Goal: Task Accomplishment & Management: Manage account settings

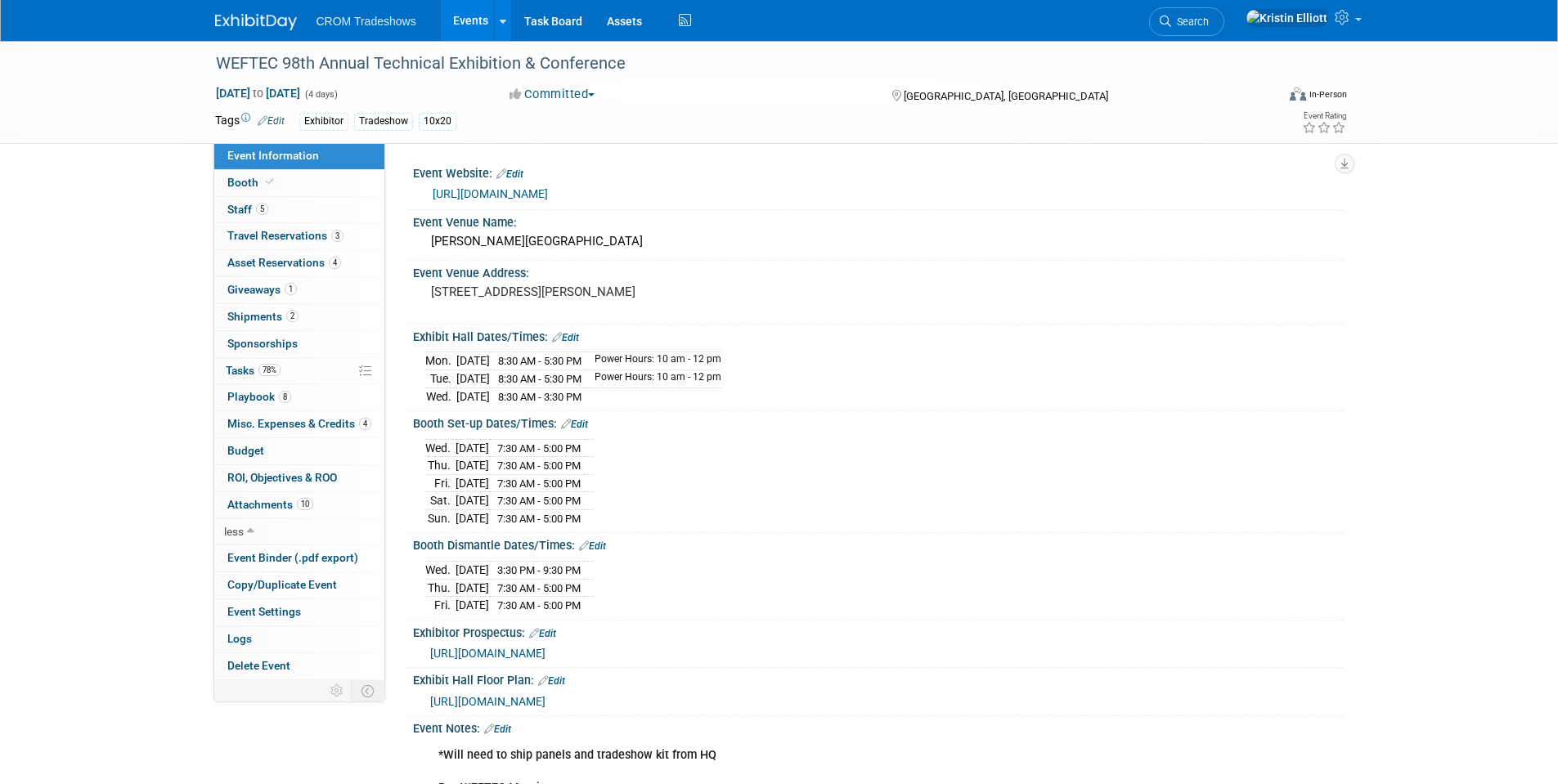
click at [282, 153] on span "Event Information" at bounding box center [273, 156] width 92 height 13
click at [472, 19] on link "Events" at bounding box center [471, 20] width 60 height 41
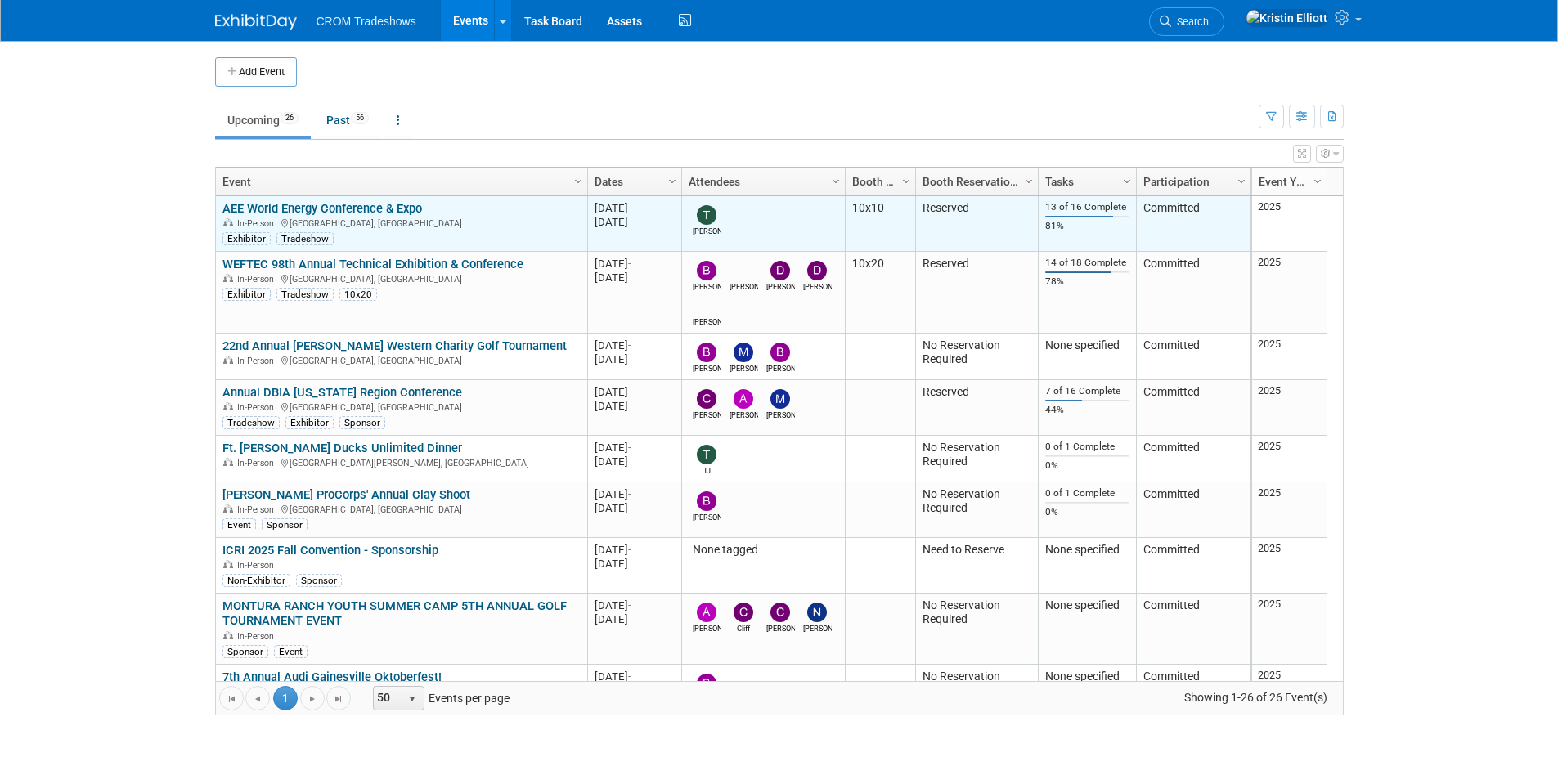
click at [292, 213] on link "AEE World Energy Conference & Expo" at bounding box center [322, 208] width 199 height 15
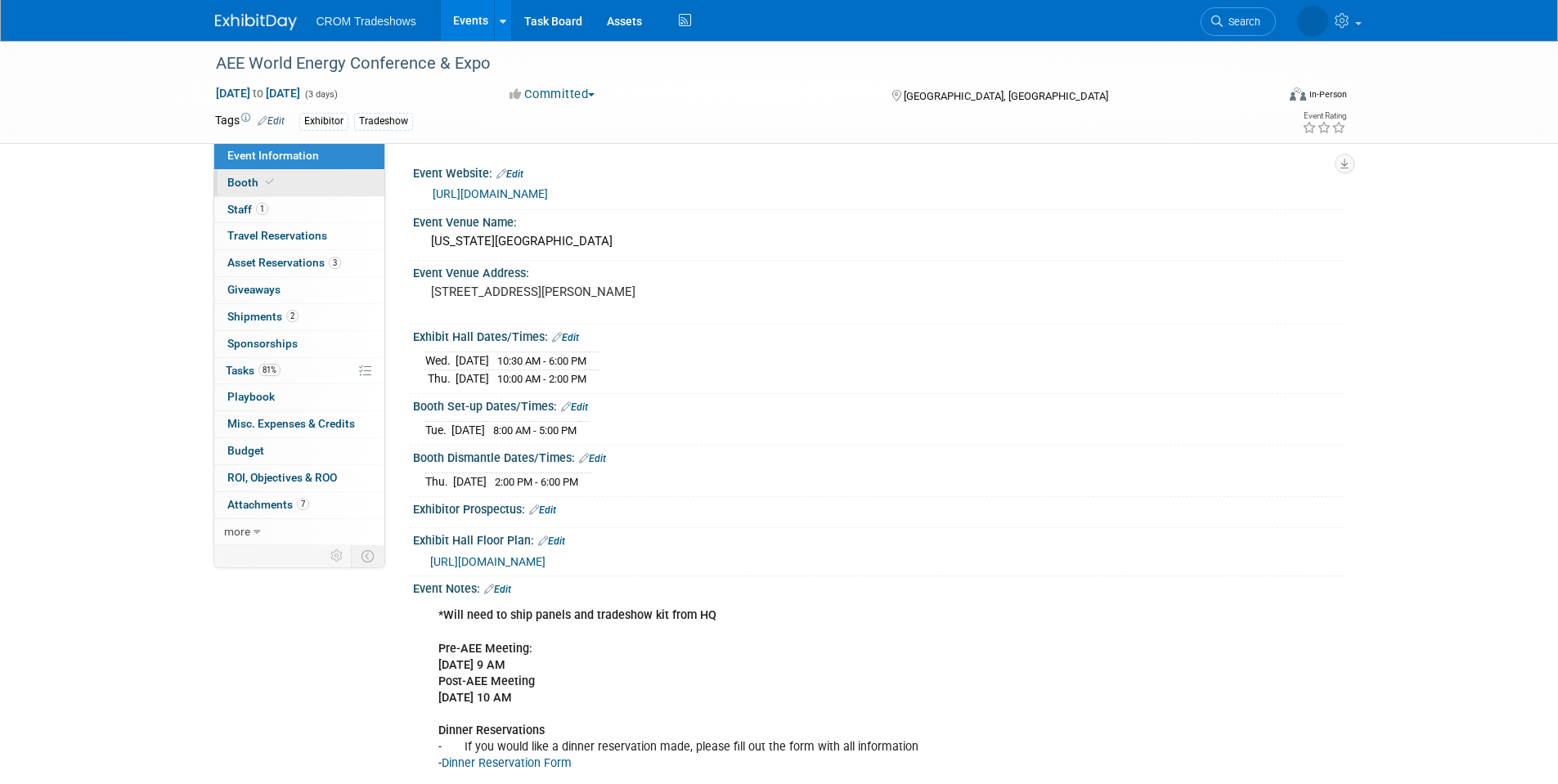
click at [293, 187] on link "Booth" at bounding box center [299, 182] width 170 height 26
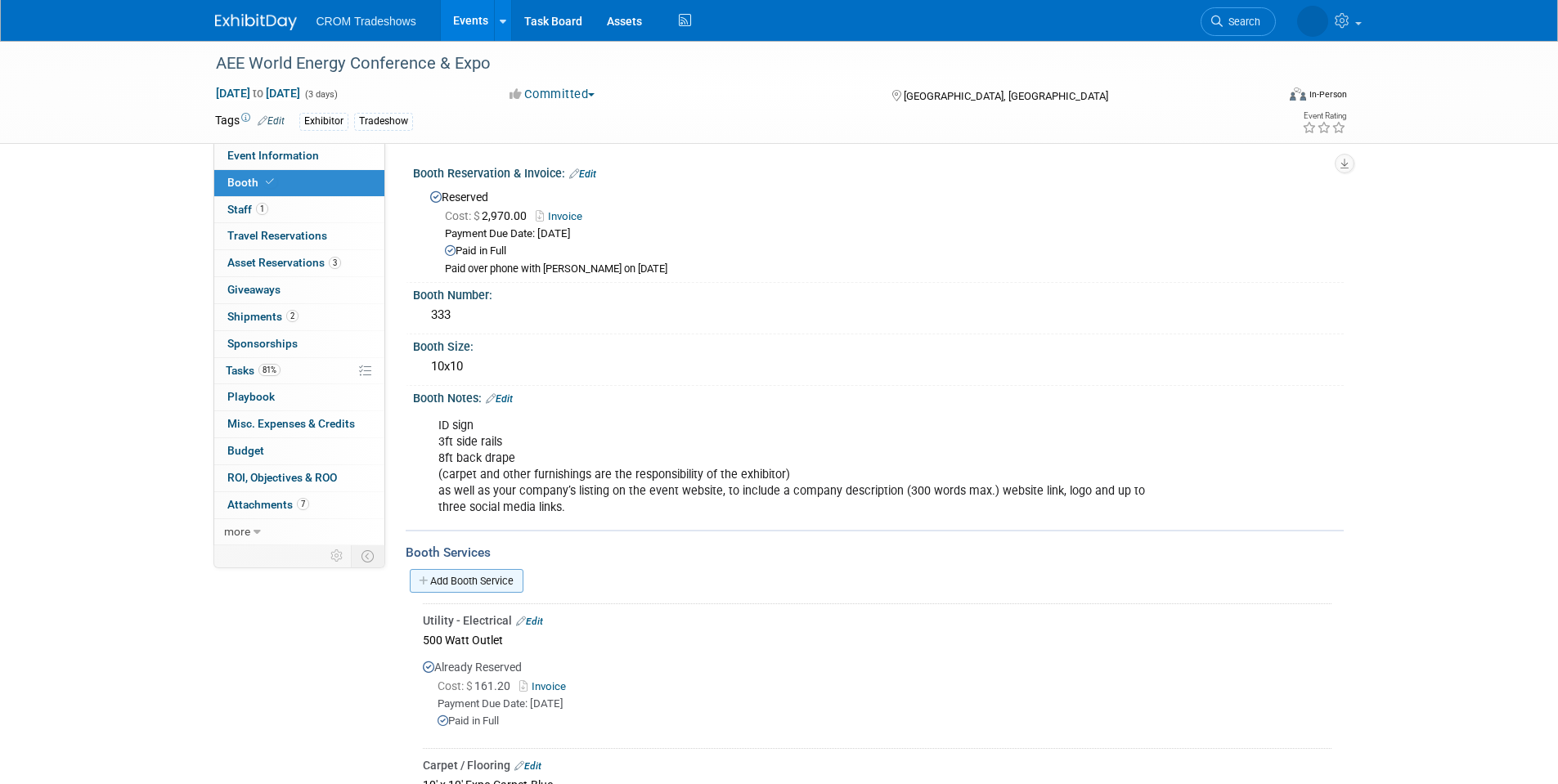
click at [518, 577] on link "Add Booth Service" at bounding box center [467, 581] width 113 height 23
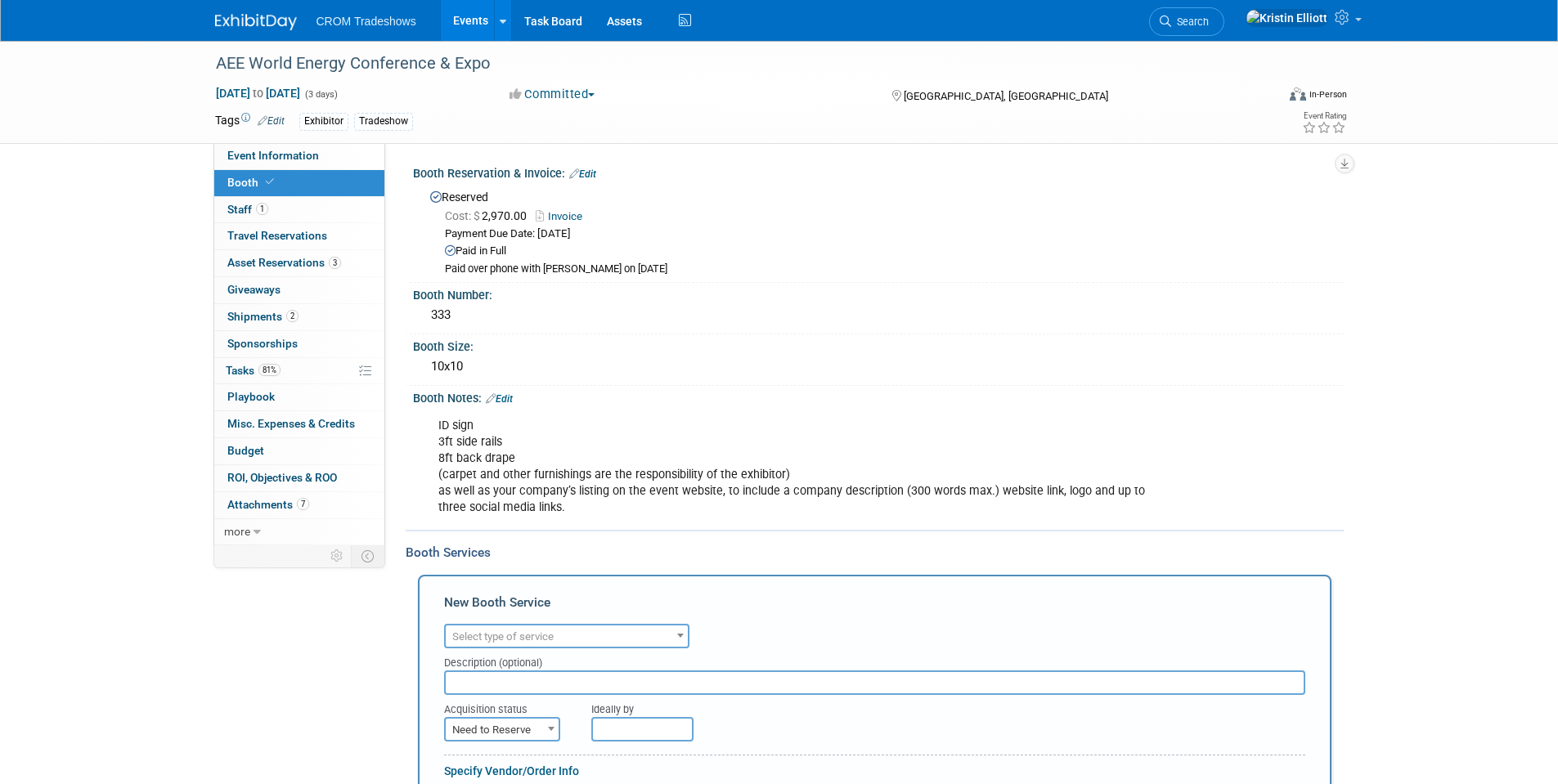
click at [540, 644] on span "Select type of service" at bounding box center [567, 637] width 242 height 22
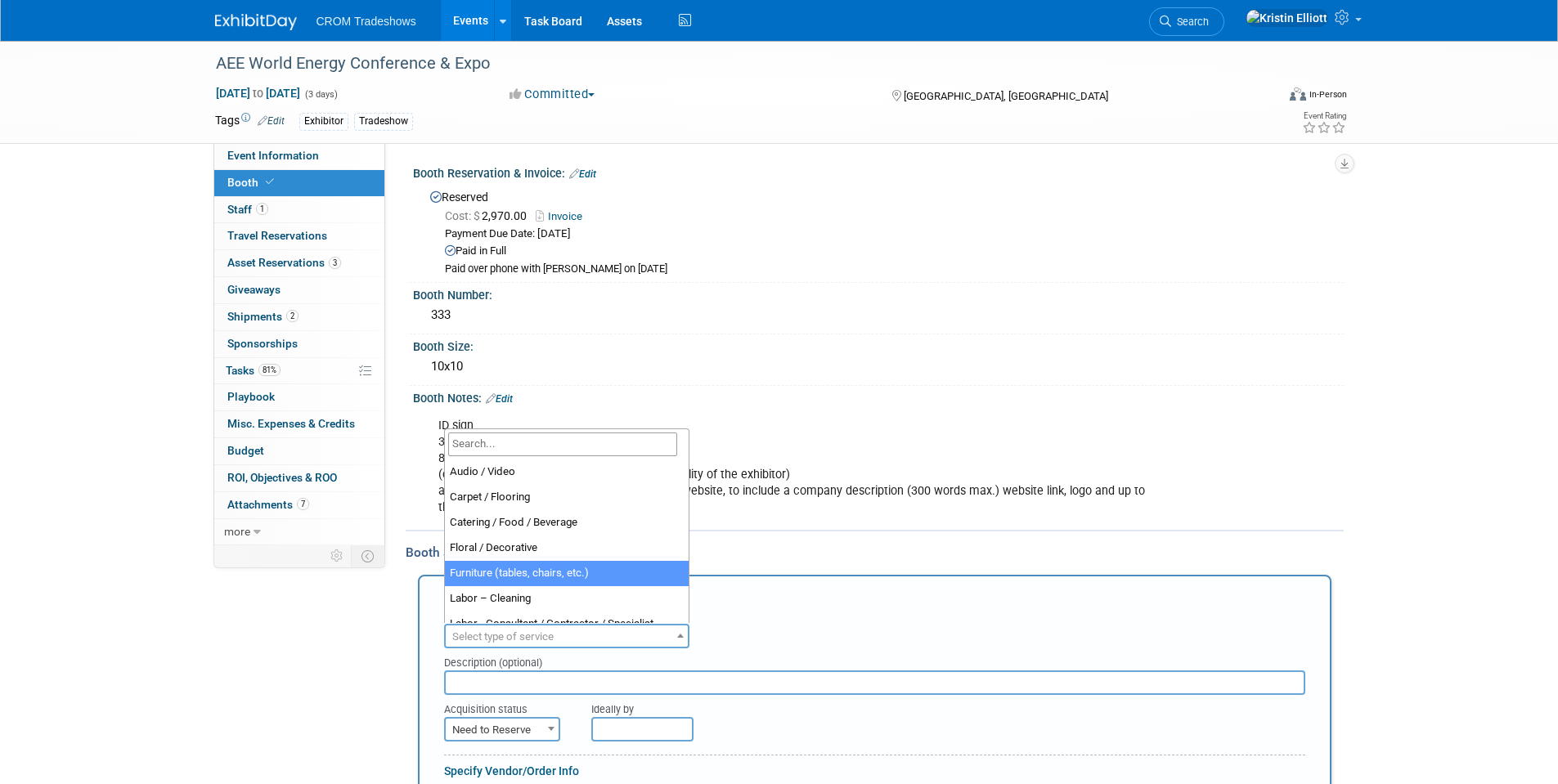
select select "6"
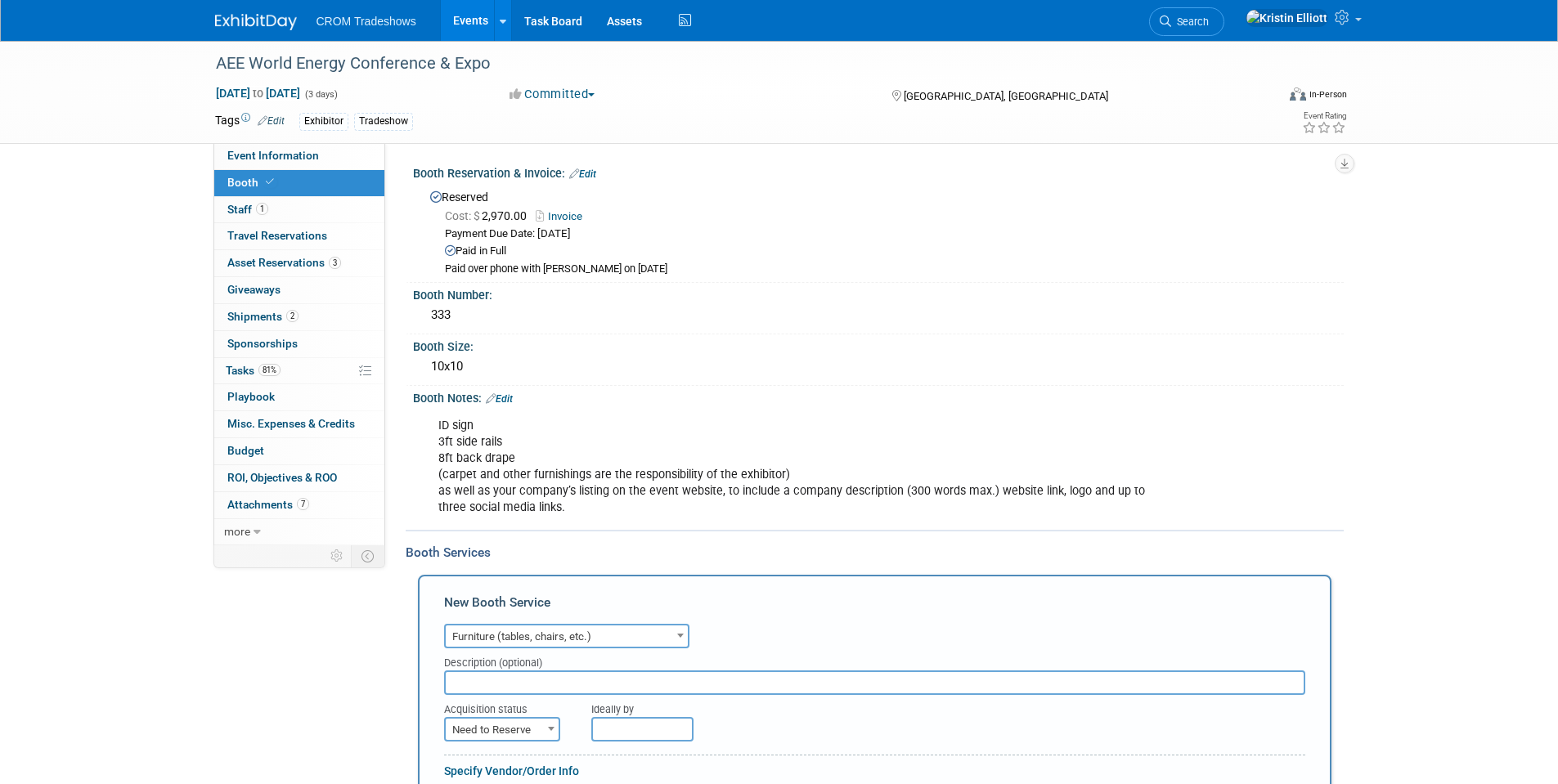
click at [532, 677] on input "text" at bounding box center [874, 682] width 861 height 24
click at [551, 673] on input "Table and" at bounding box center [874, 682] width 861 height 24
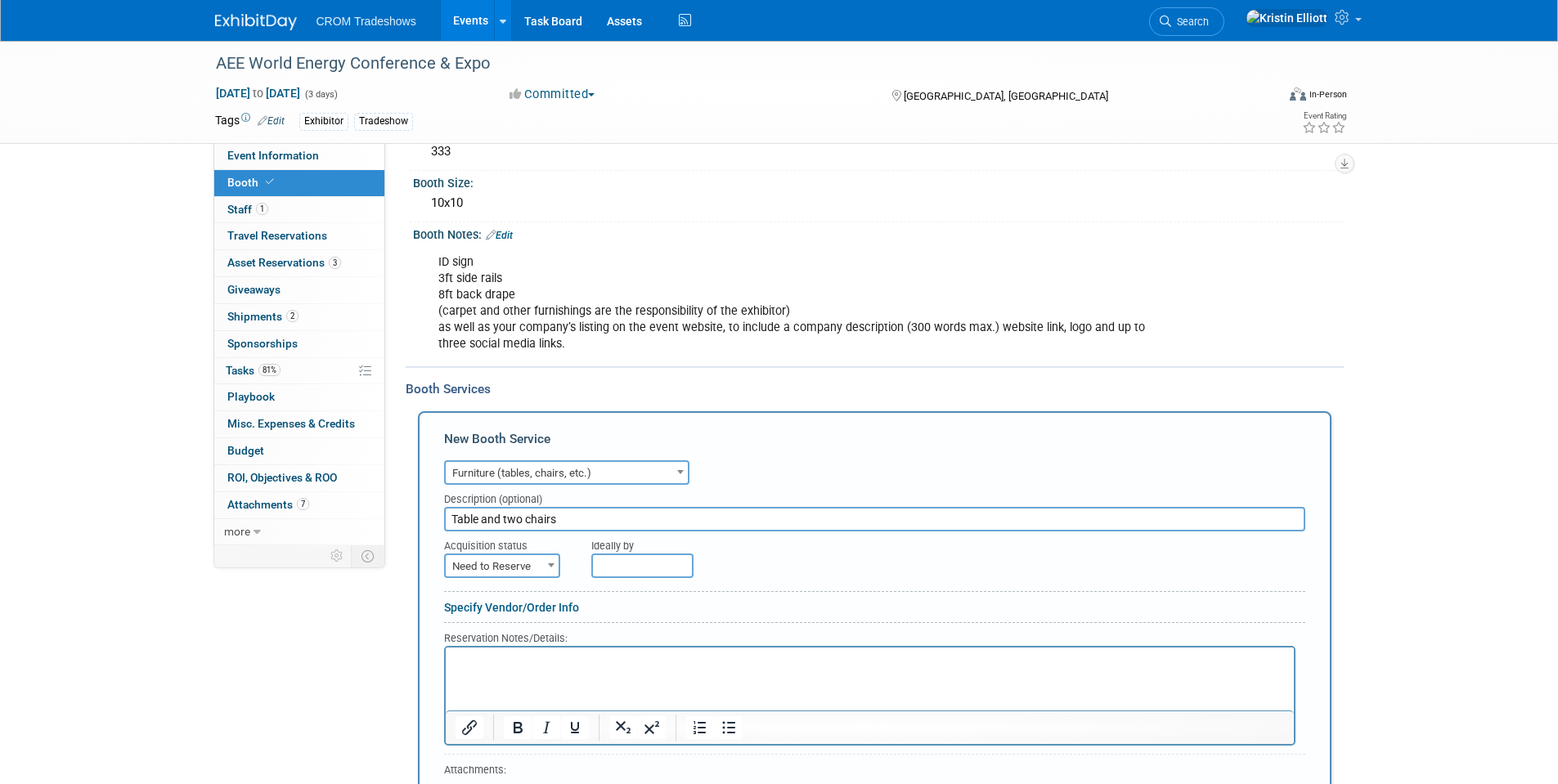
type input "Table and two chairs"
click at [533, 569] on span "Need to Reserve" at bounding box center [502, 566] width 113 height 22
select select "2"
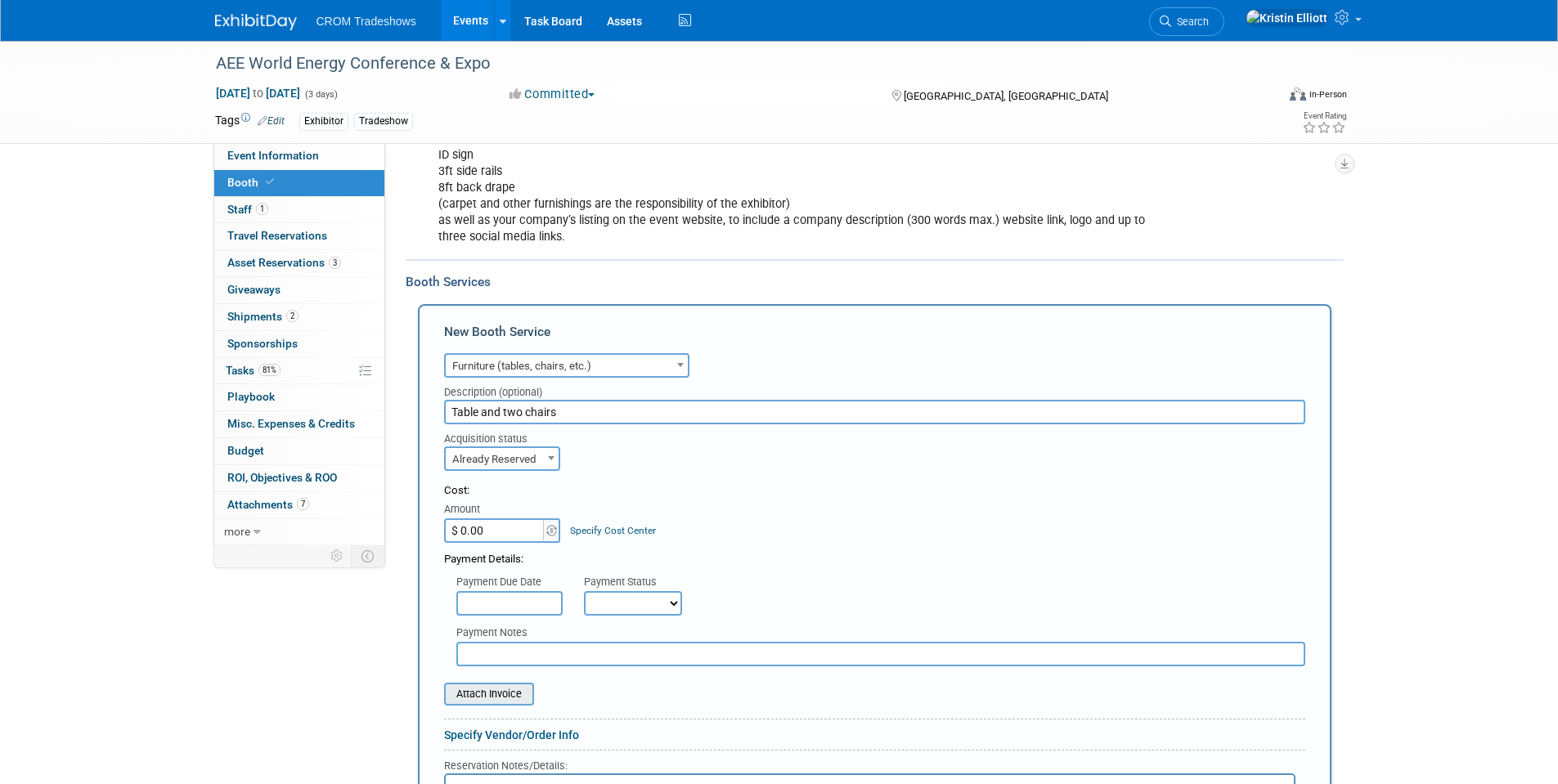
scroll to position [327, 0]
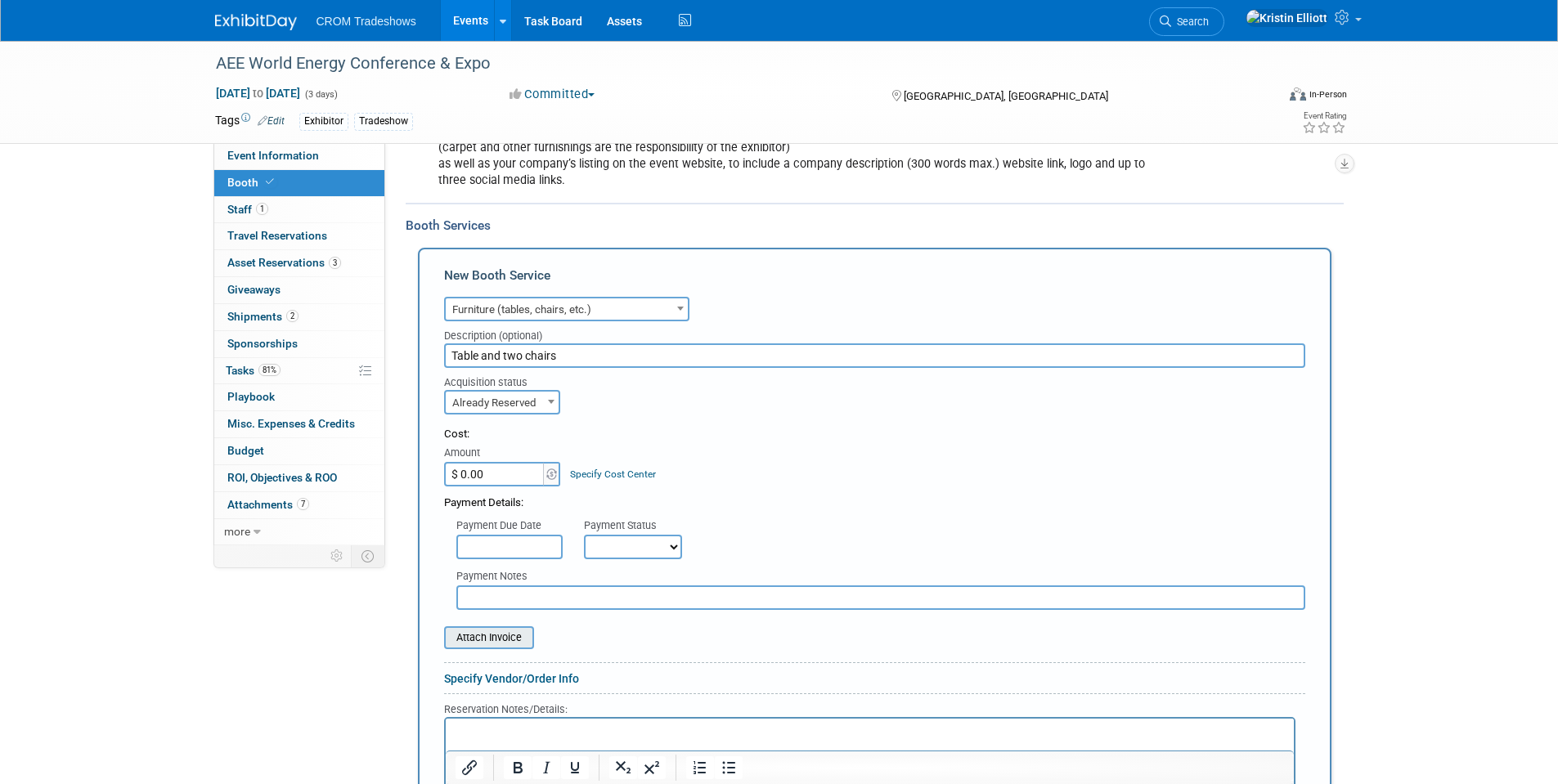
click at [520, 637] on input "file" at bounding box center [435, 638] width 195 height 20
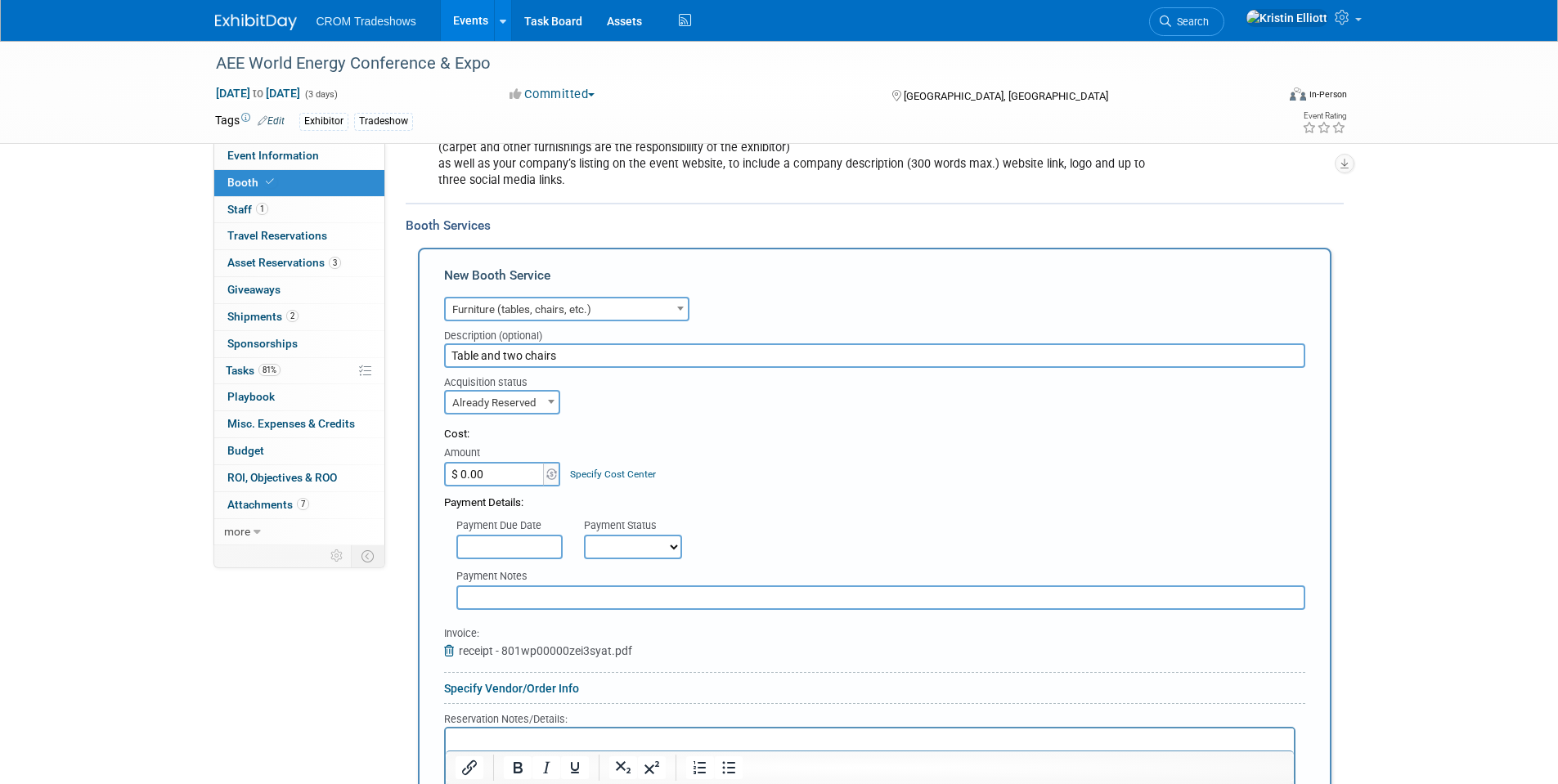
click at [541, 545] on input "text" at bounding box center [510, 547] width 107 height 24
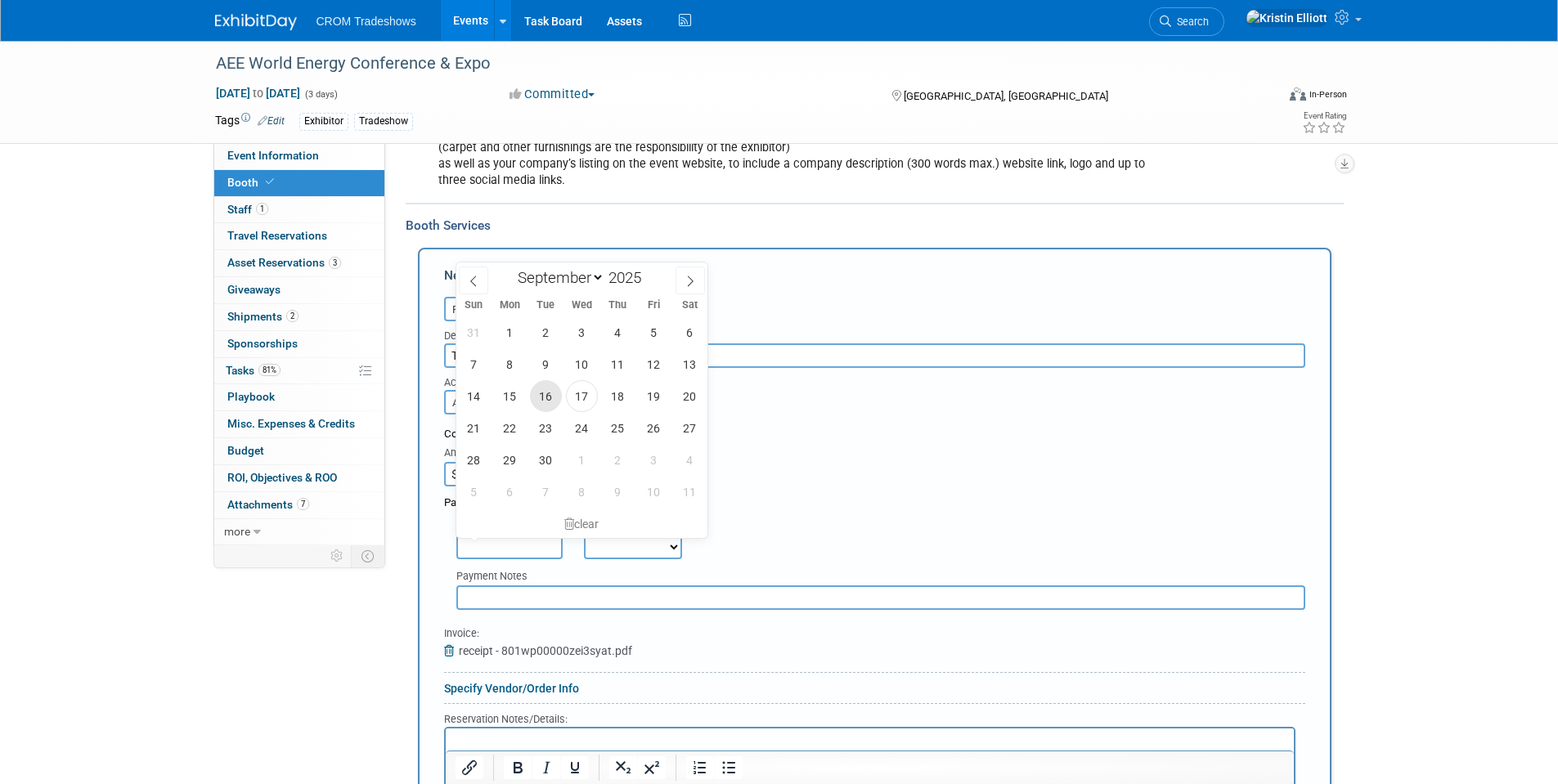
click at [552, 402] on span "16" at bounding box center [546, 396] width 32 height 32
type input "Sep 16, 2025"
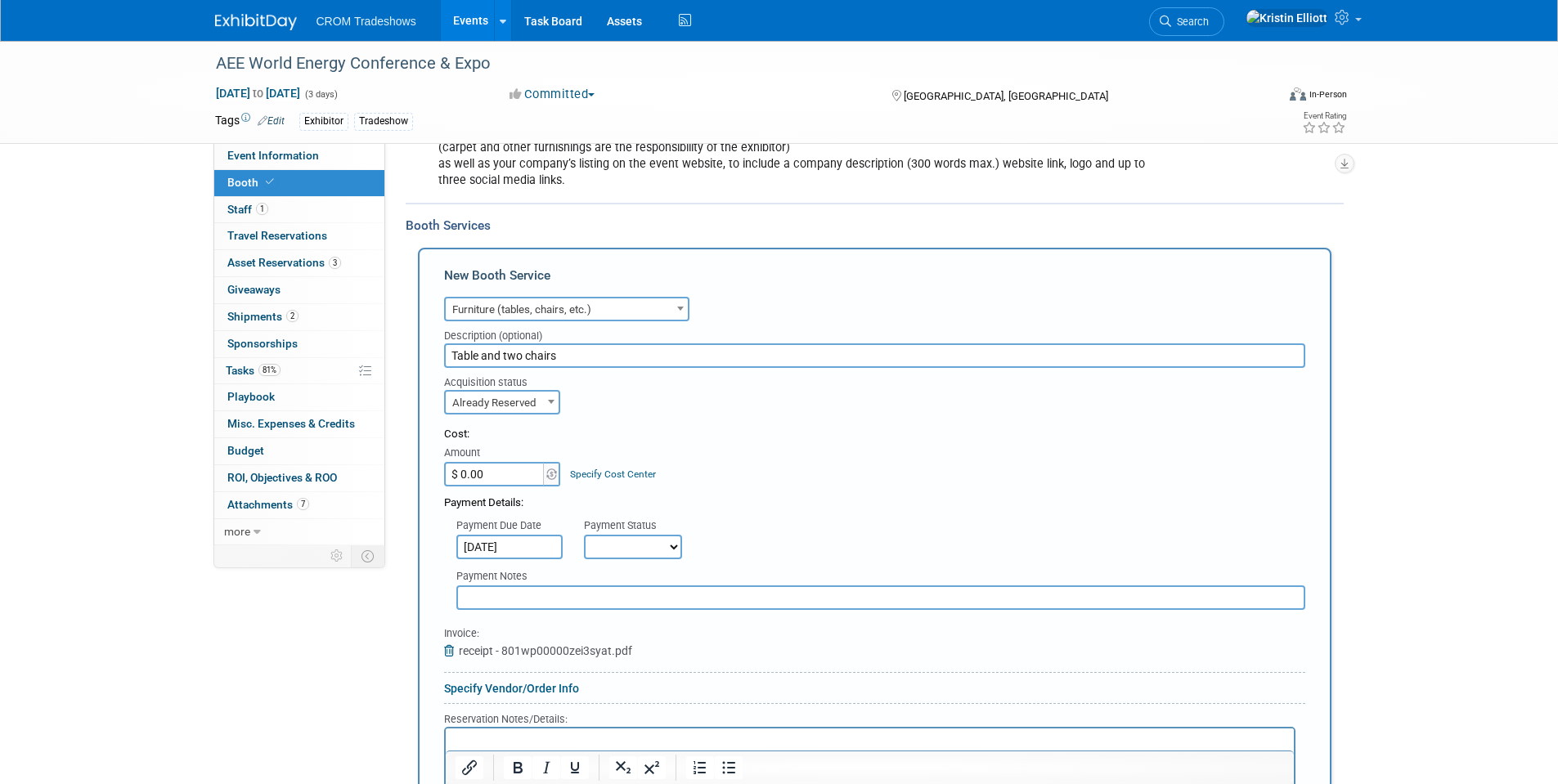
click at [645, 541] on select "Not Paid Yet Partially Paid Paid in Full" at bounding box center [634, 547] width 98 height 24
select select "1"
click at [584, 535] on select "Not Paid Yet Partially Paid Paid in Full" at bounding box center [634, 547] width 98 height 24
click at [536, 590] on input "text" at bounding box center [881, 597] width 849 height 24
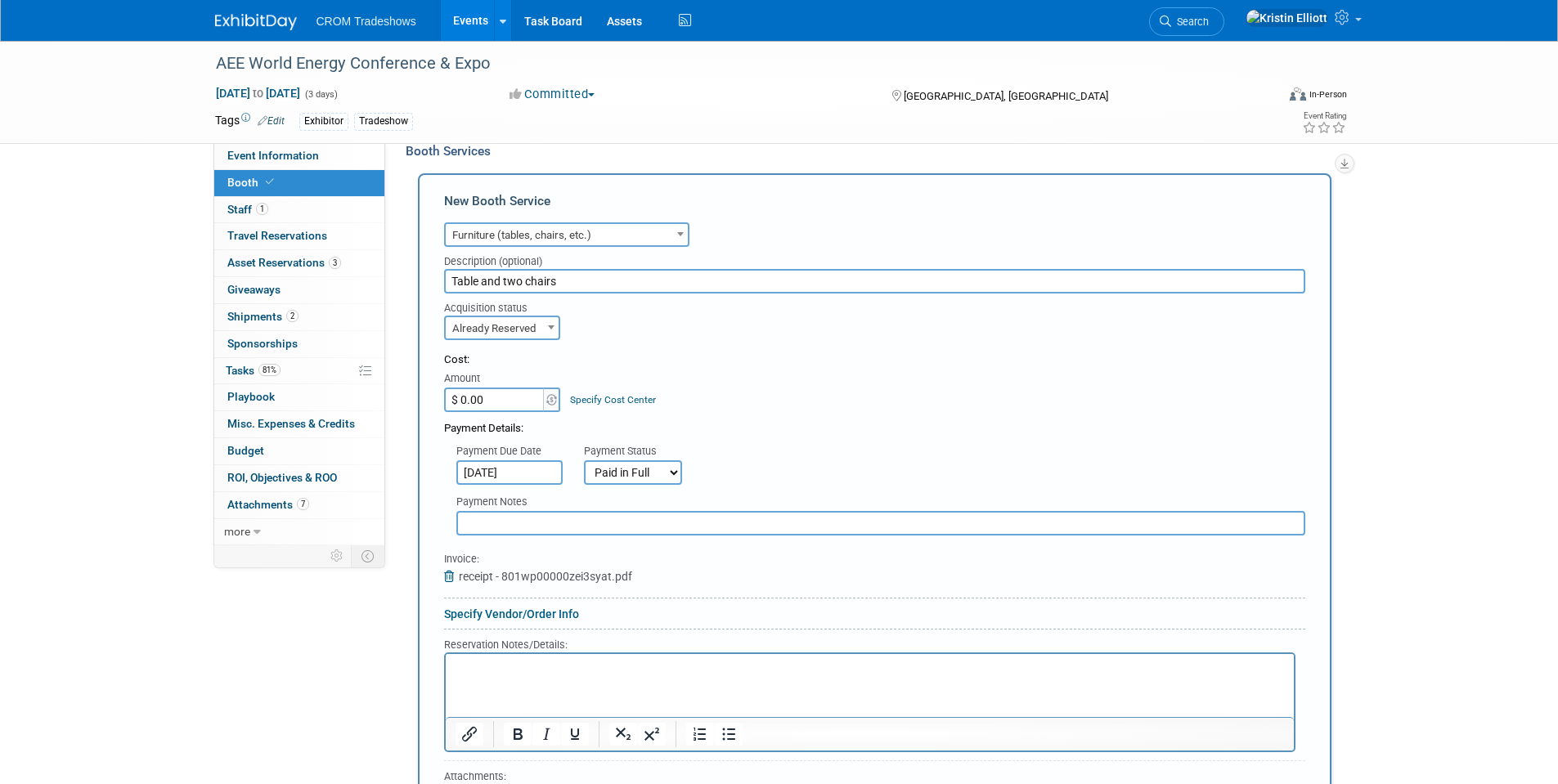
scroll to position [491, 0]
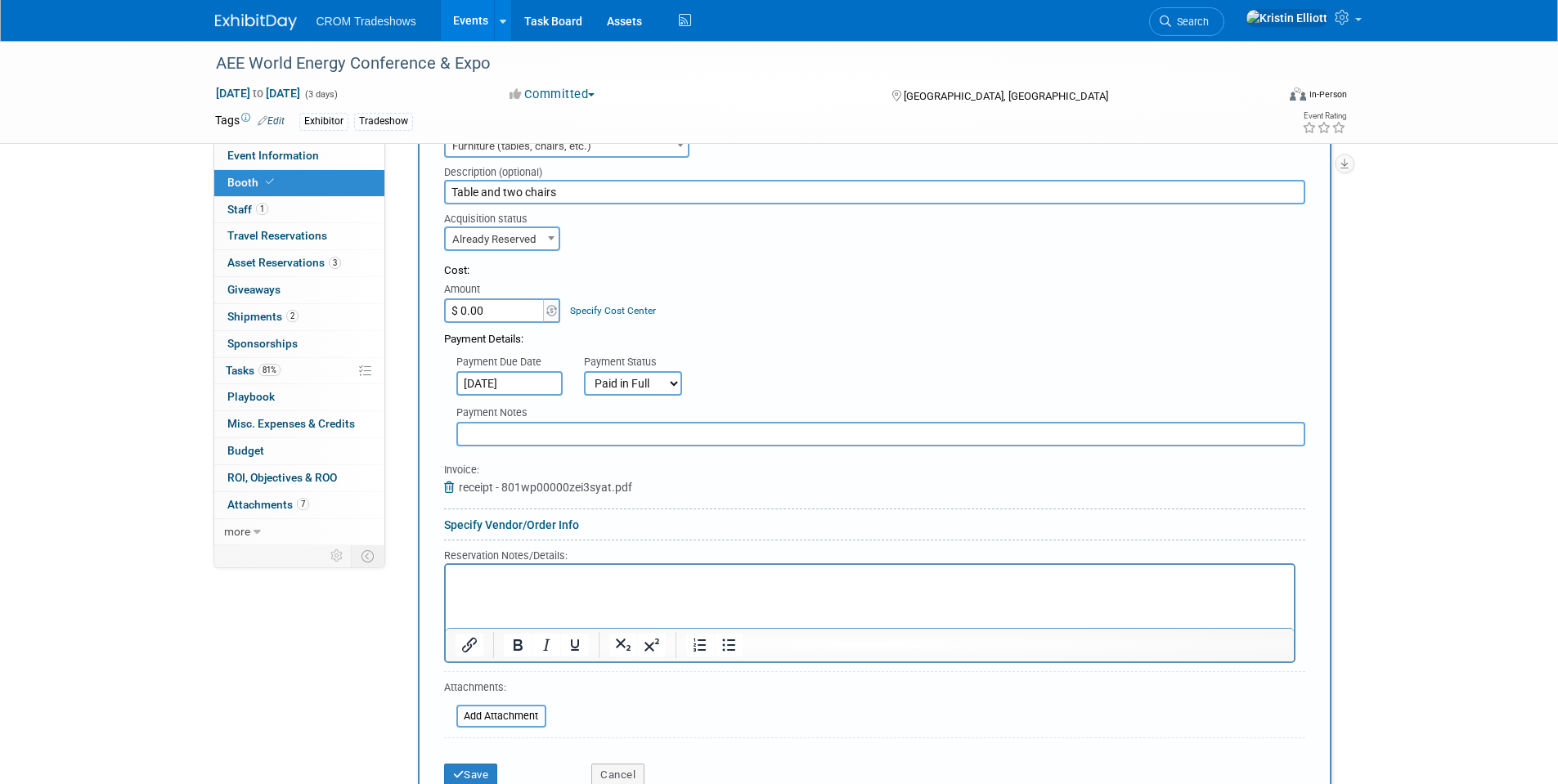
click at [569, 587] on html at bounding box center [869, 575] width 849 height 22
click at [535, 433] on input "text" at bounding box center [881, 433] width 849 height 24
type input "Tod made payment on site"
click at [564, 587] on html "Order #: 00075121" at bounding box center [869, 575] width 849 height 22
click at [503, 316] on input "$ 0.00" at bounding box center [495, 310] width 103 height 24
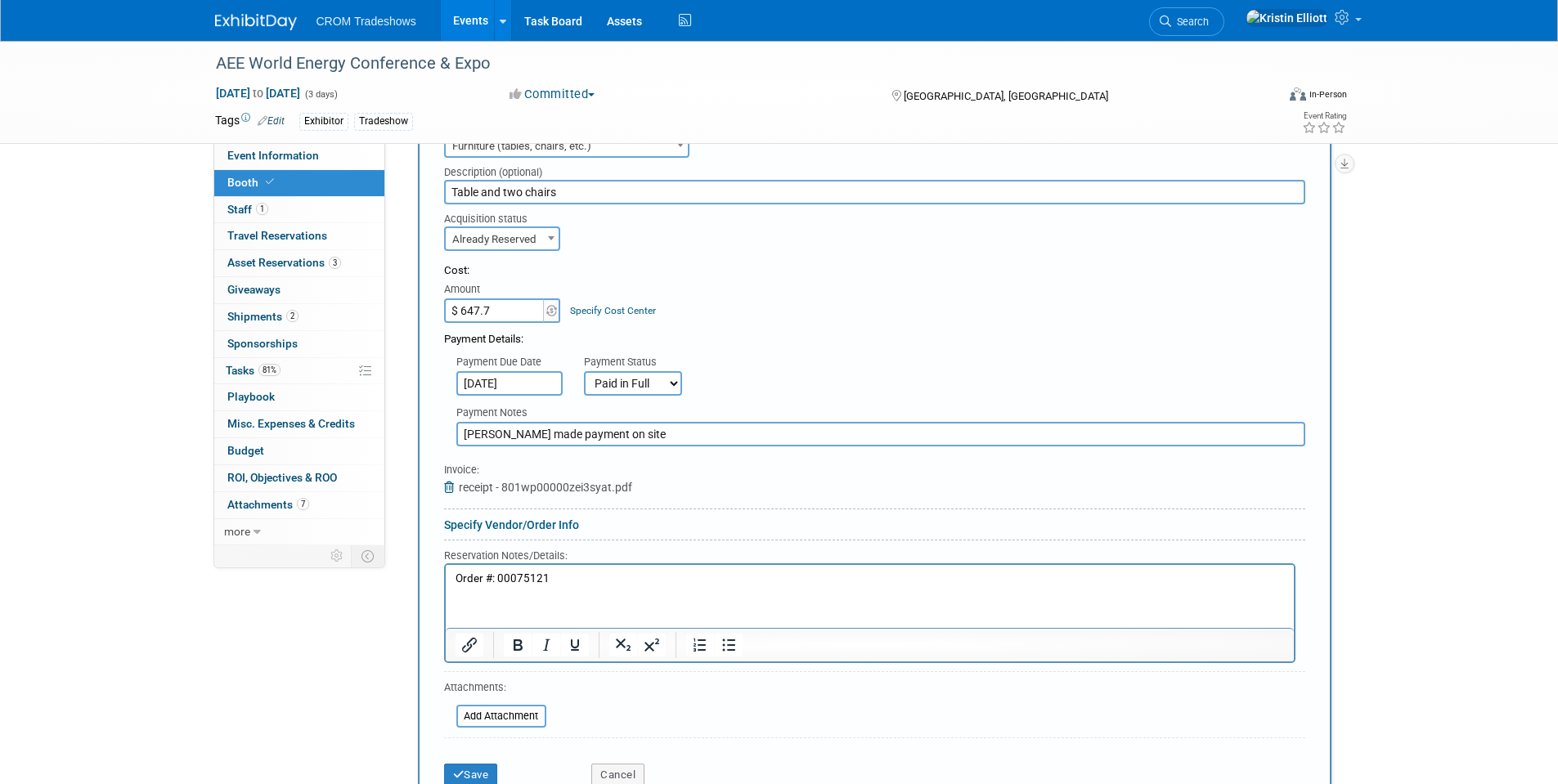
type input "$ 647.75"
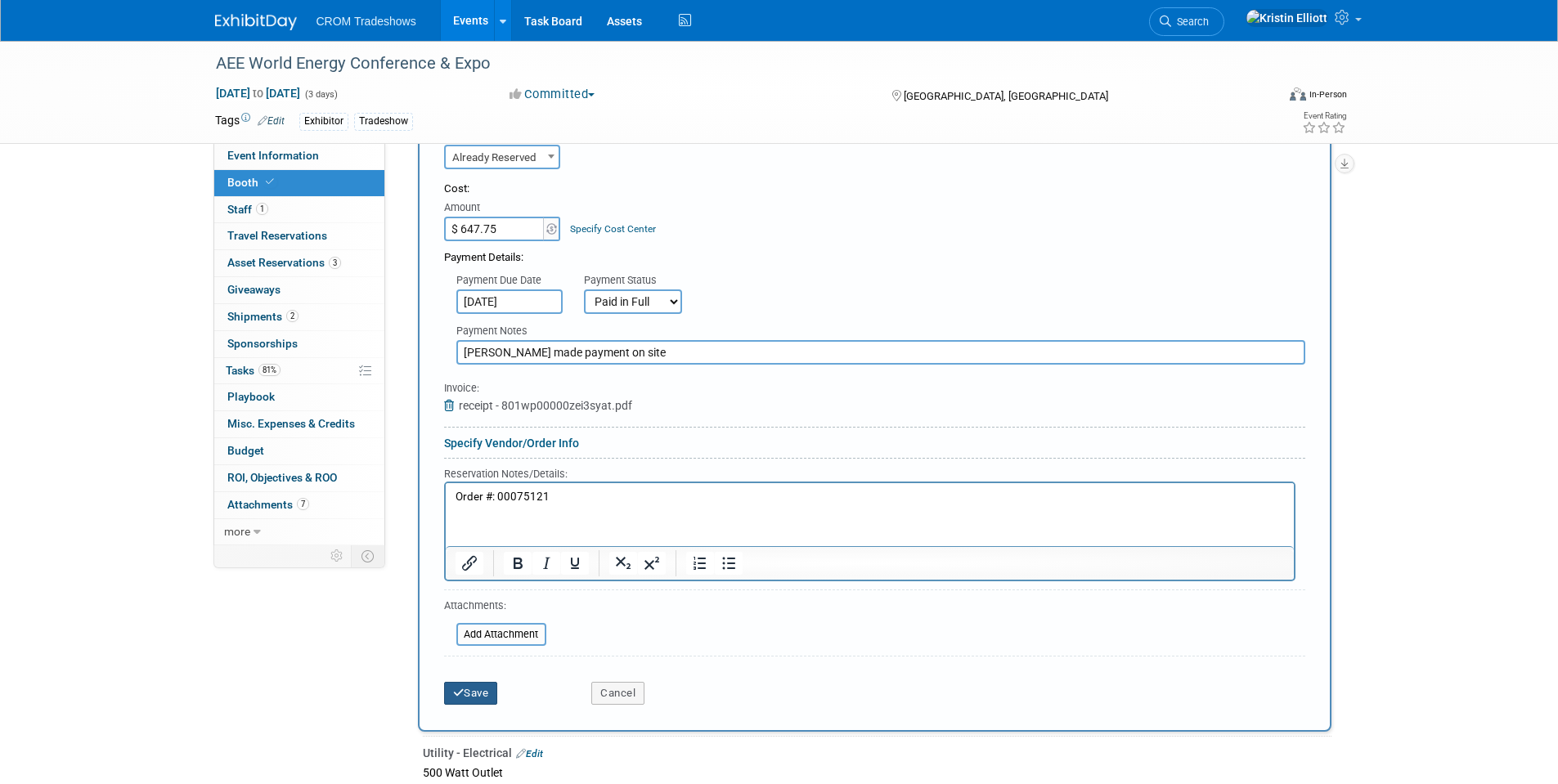
click at [477, 697] on button "Save" at bounding box center [471, 692] width 54 height 22
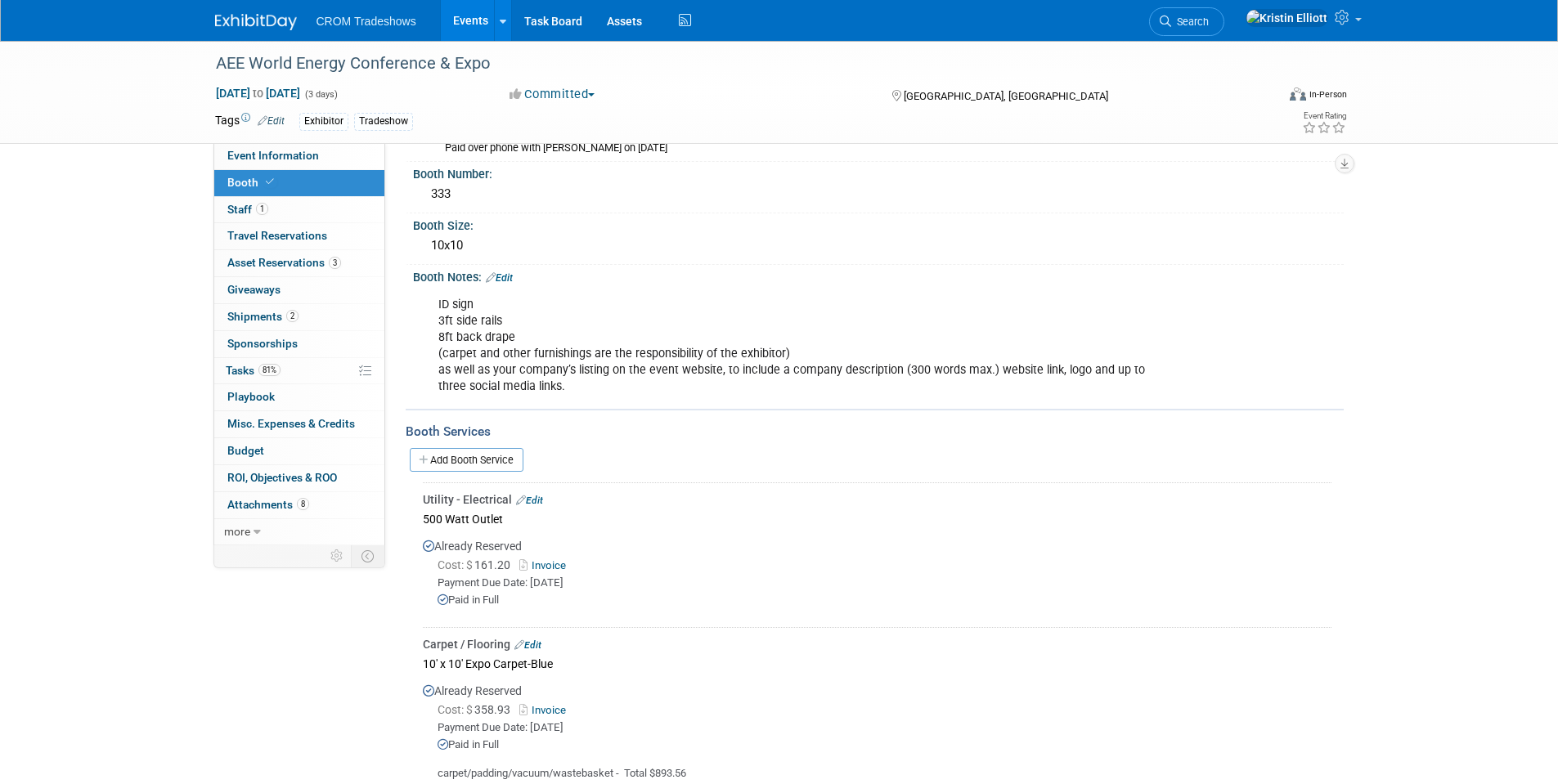
scroll to position [0, 0]
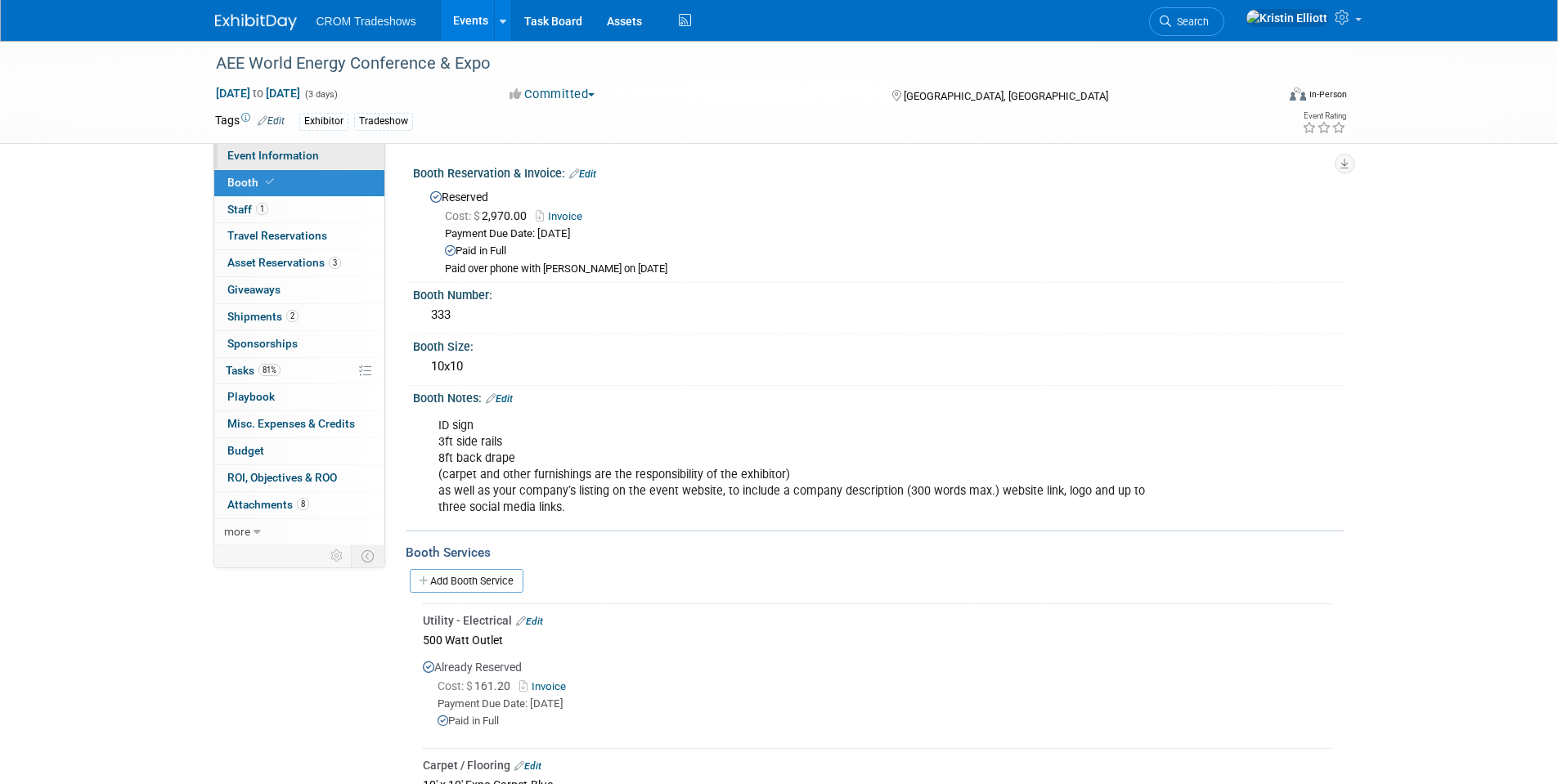
click at [266, 156] on span "Event Information" at bounding box center [273, 156] width 92 height 13
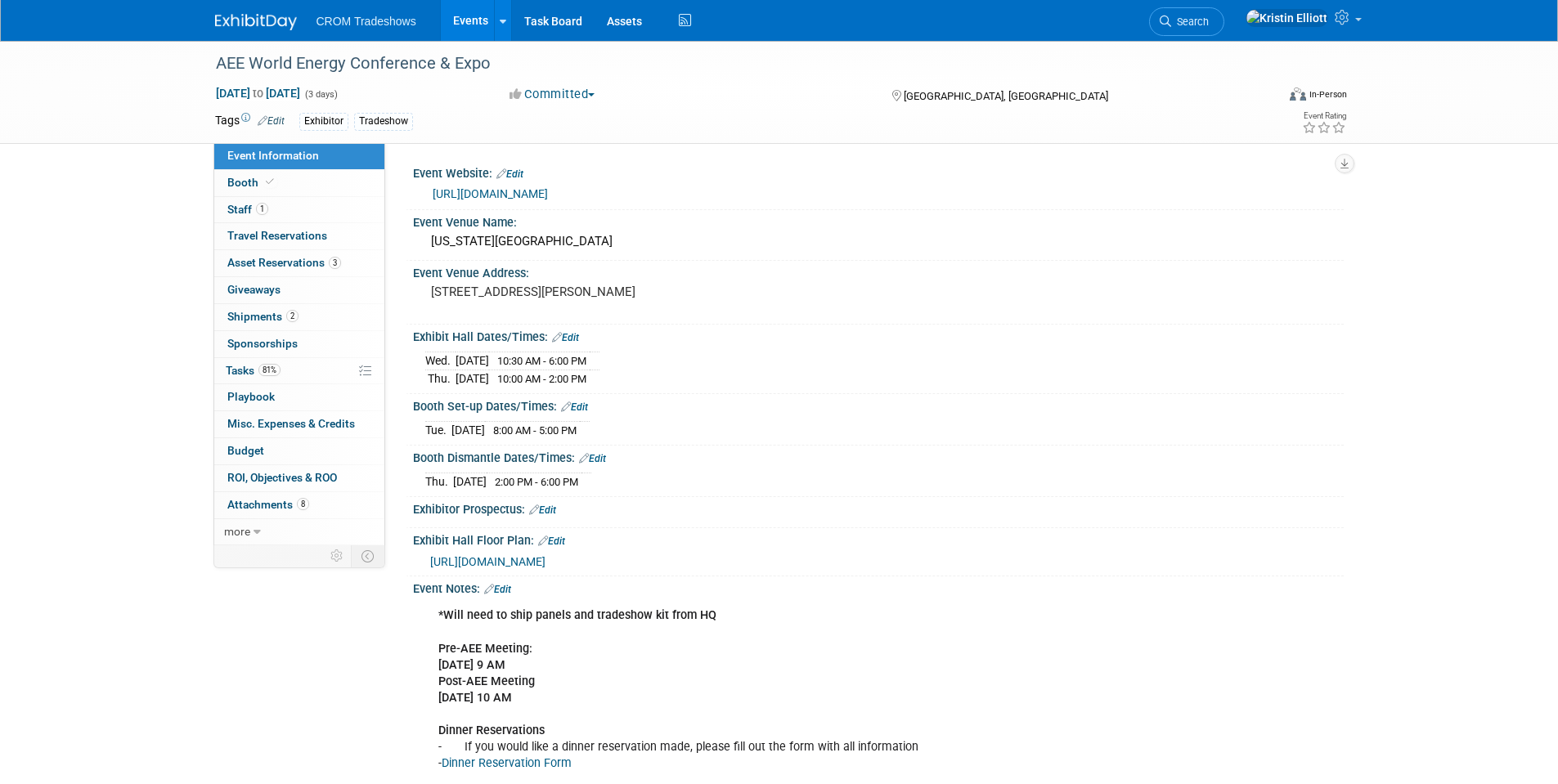
click at [1466, 95] on div "AEE World Energy Conference & Expo Sep 16, 2025 to Sep 18, 2025 (3 days) Sep 16…" at bounding box center [779, 92] width 1558 height 103
click at [454, 20] on link "Events" at bounding box center [471, 20] width 60 height 41
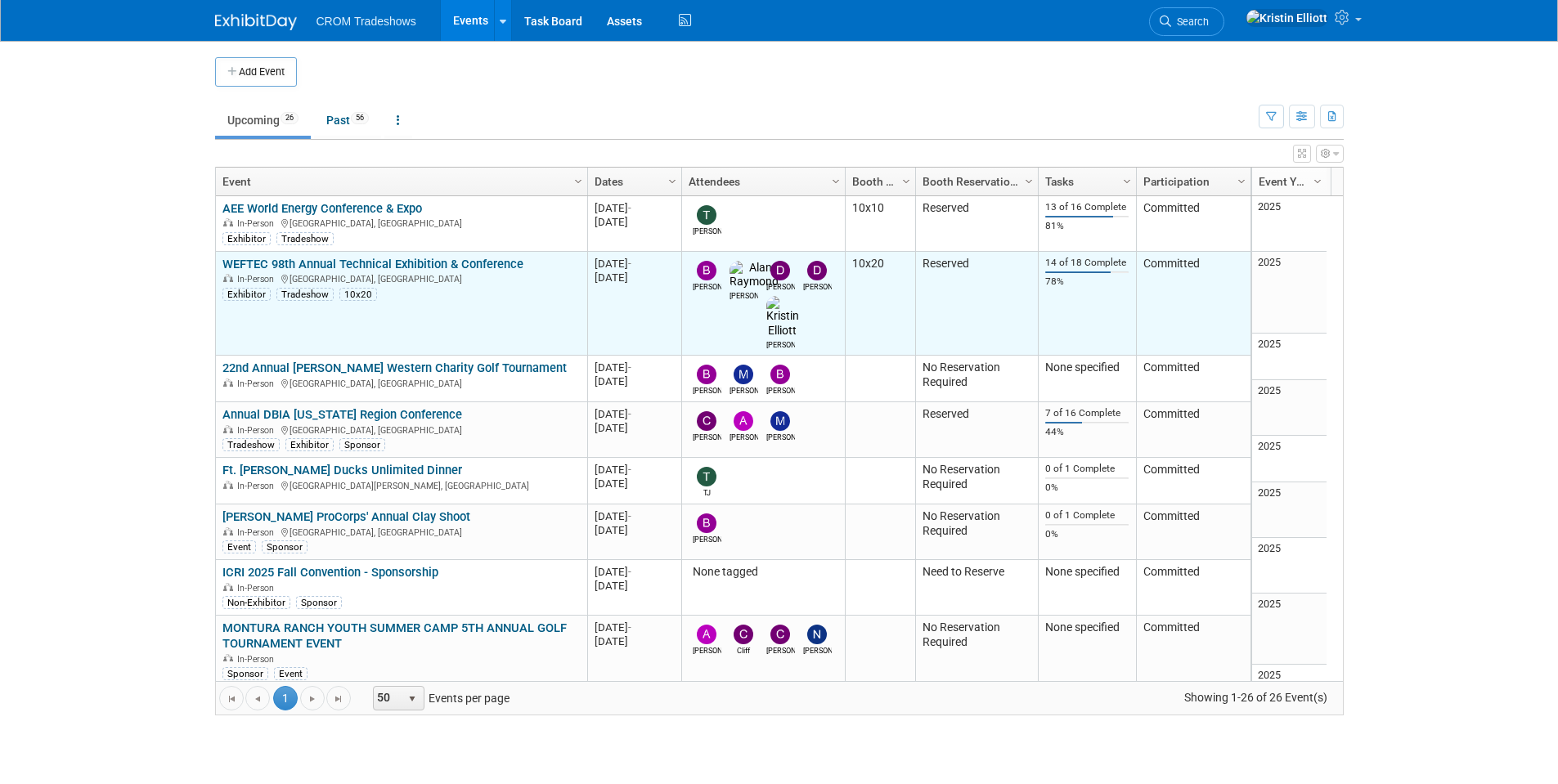
click at [403, 263] on link "WEFTEC 98th Annual Technical Exhibition & Conference" at bounding box center [373, 264] width 301 height 15
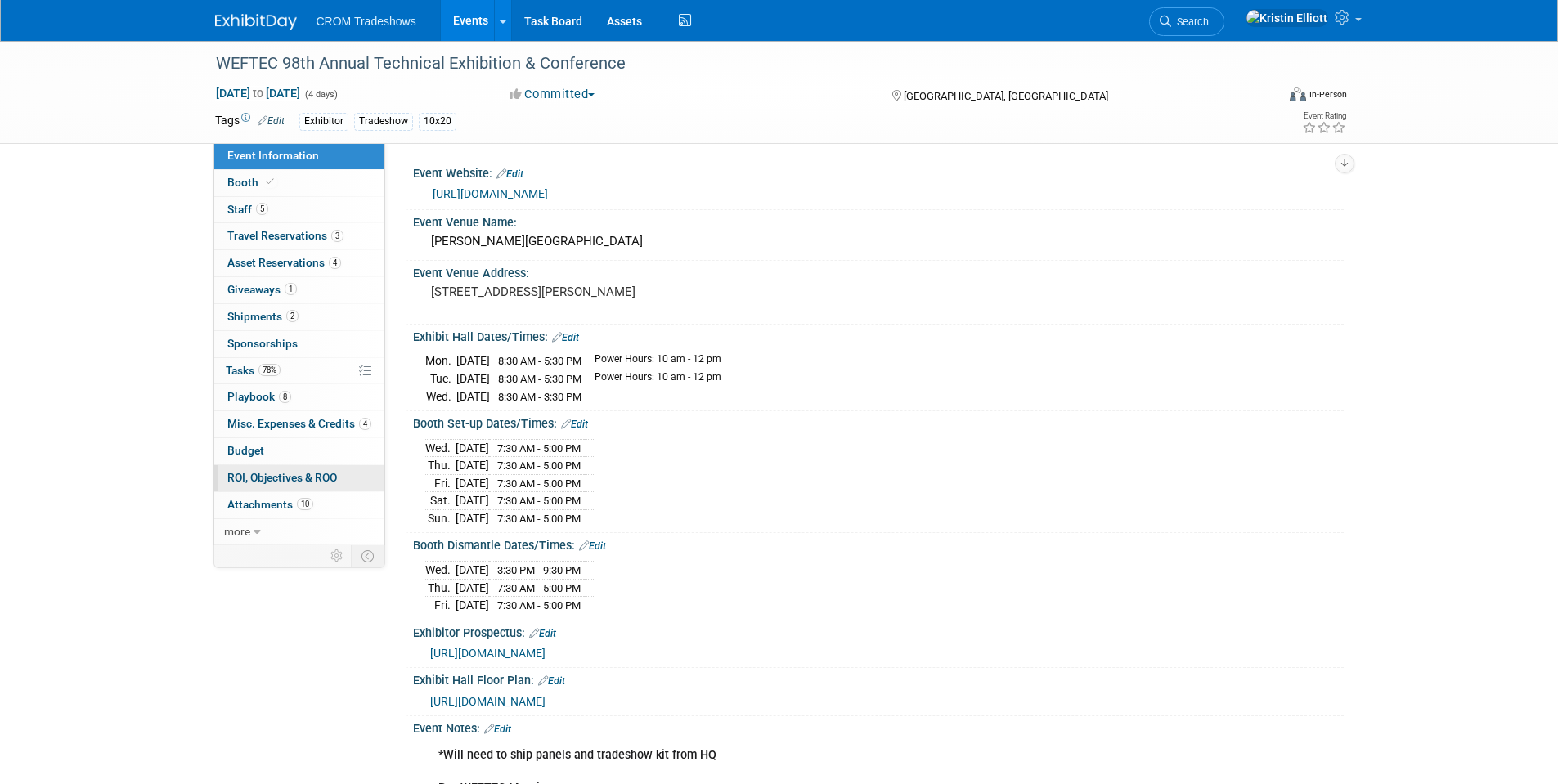
click at [327, 490] on link "0 ROI, Objectives & ROO 0" at bounding box center [299, 477] width 170 height 26
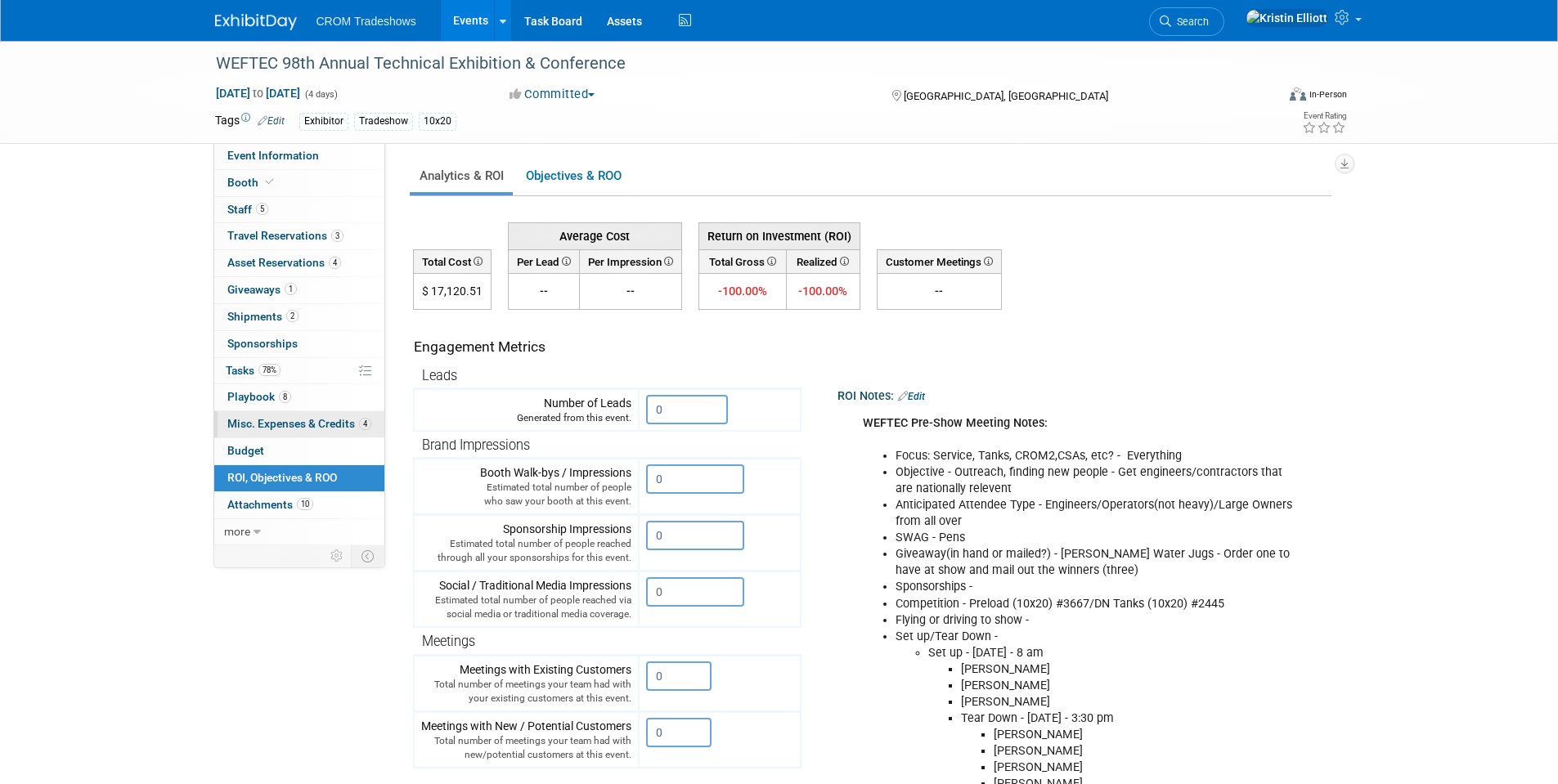
click at [306, 422] on span "Misc. Expenses & Credits 4" at bounding box center [299, 423] width 144 height 13
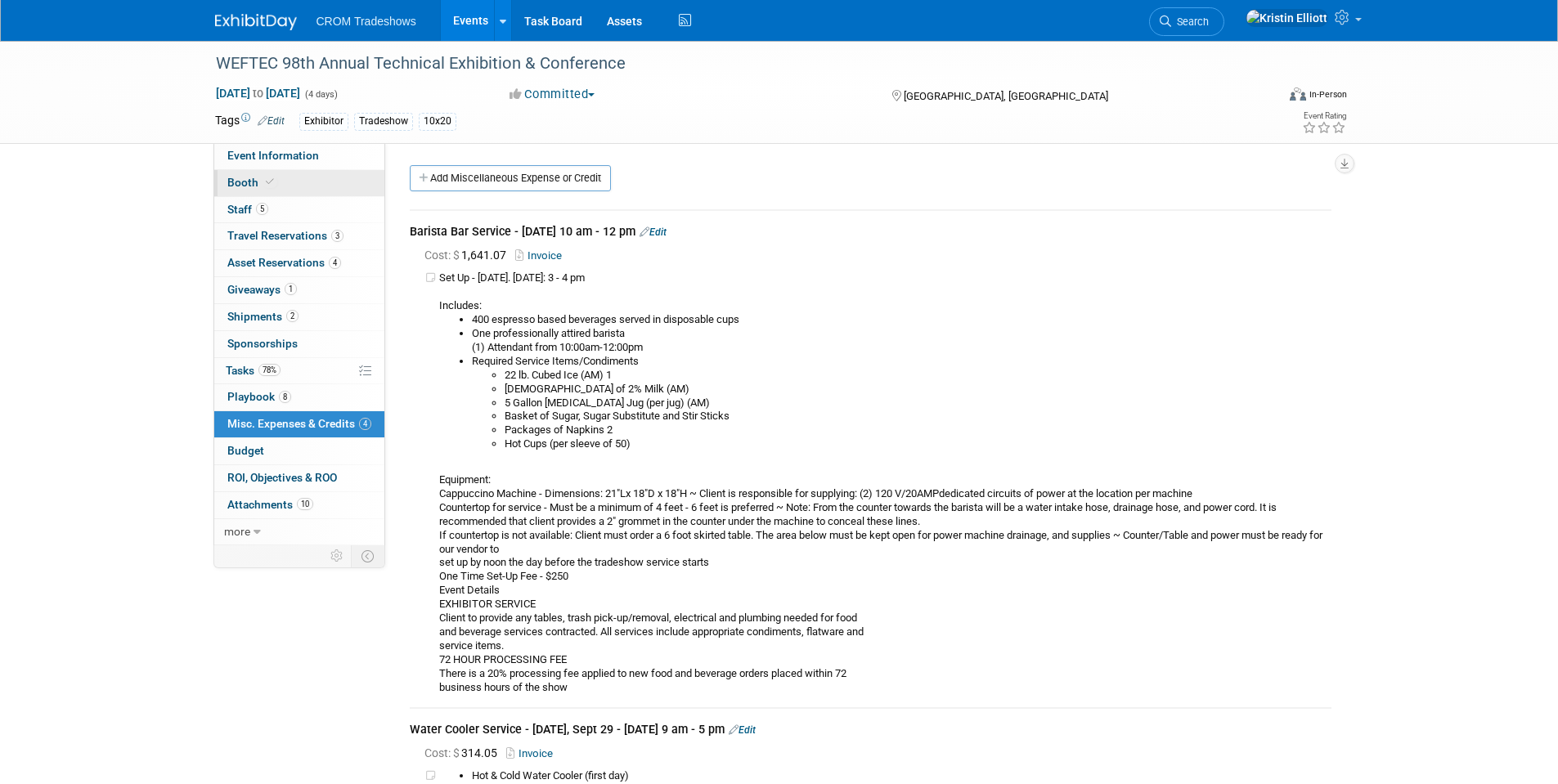
click at [286, 174] on link "Booth" at bounding box center [299, 182] width 170 height 26
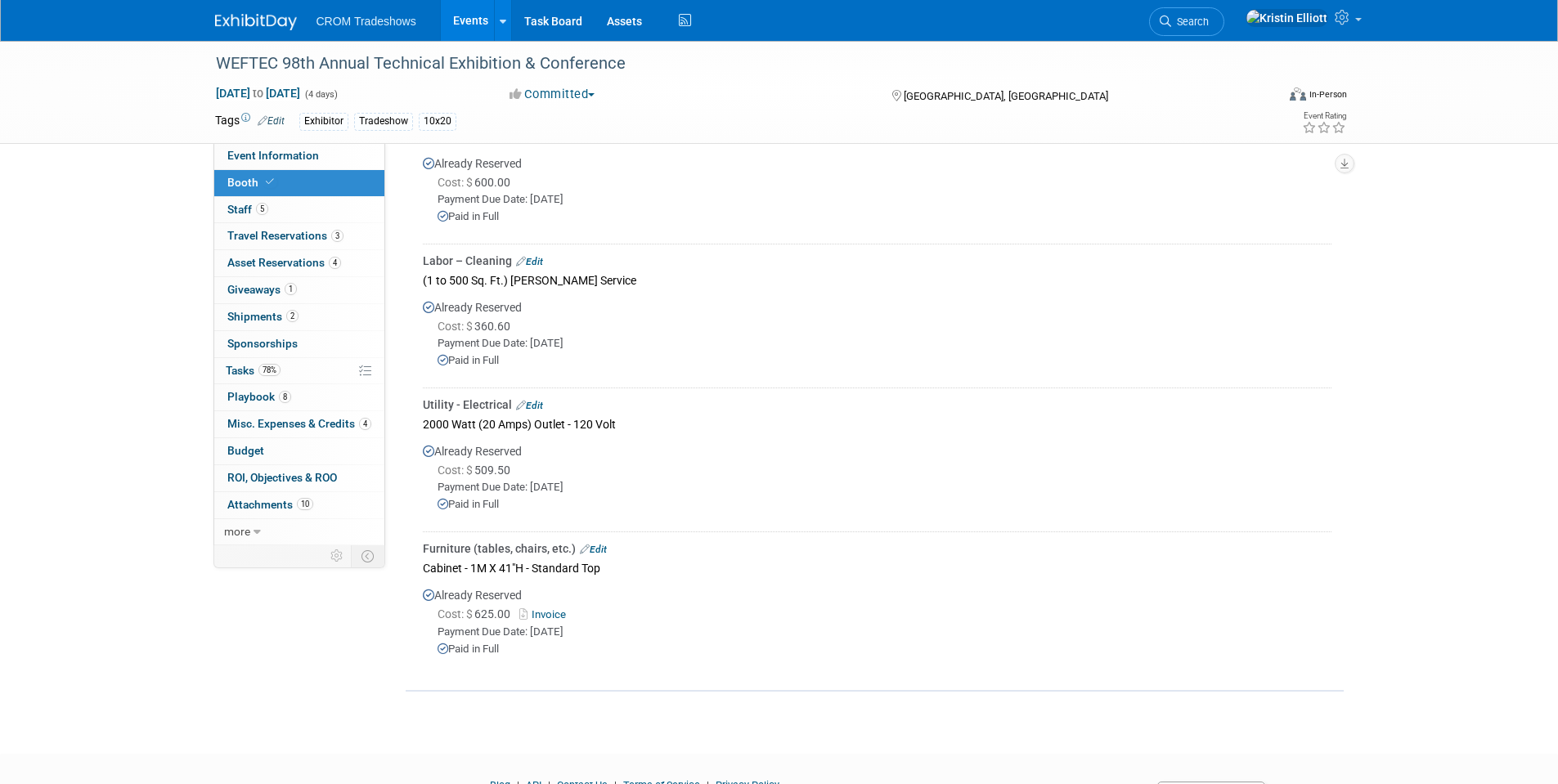
scroll to position [918, 0]
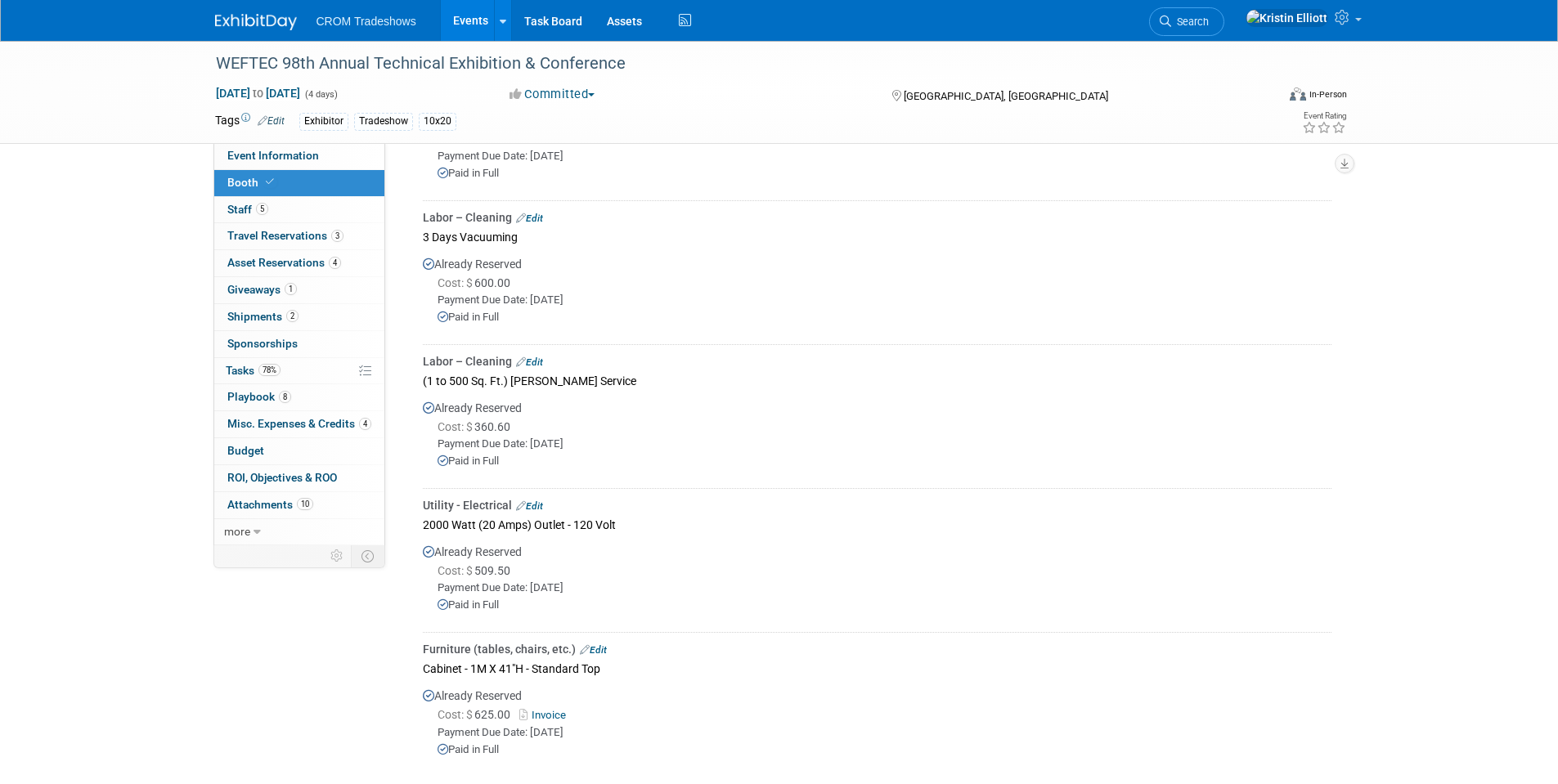
scroll to position [981, 0]
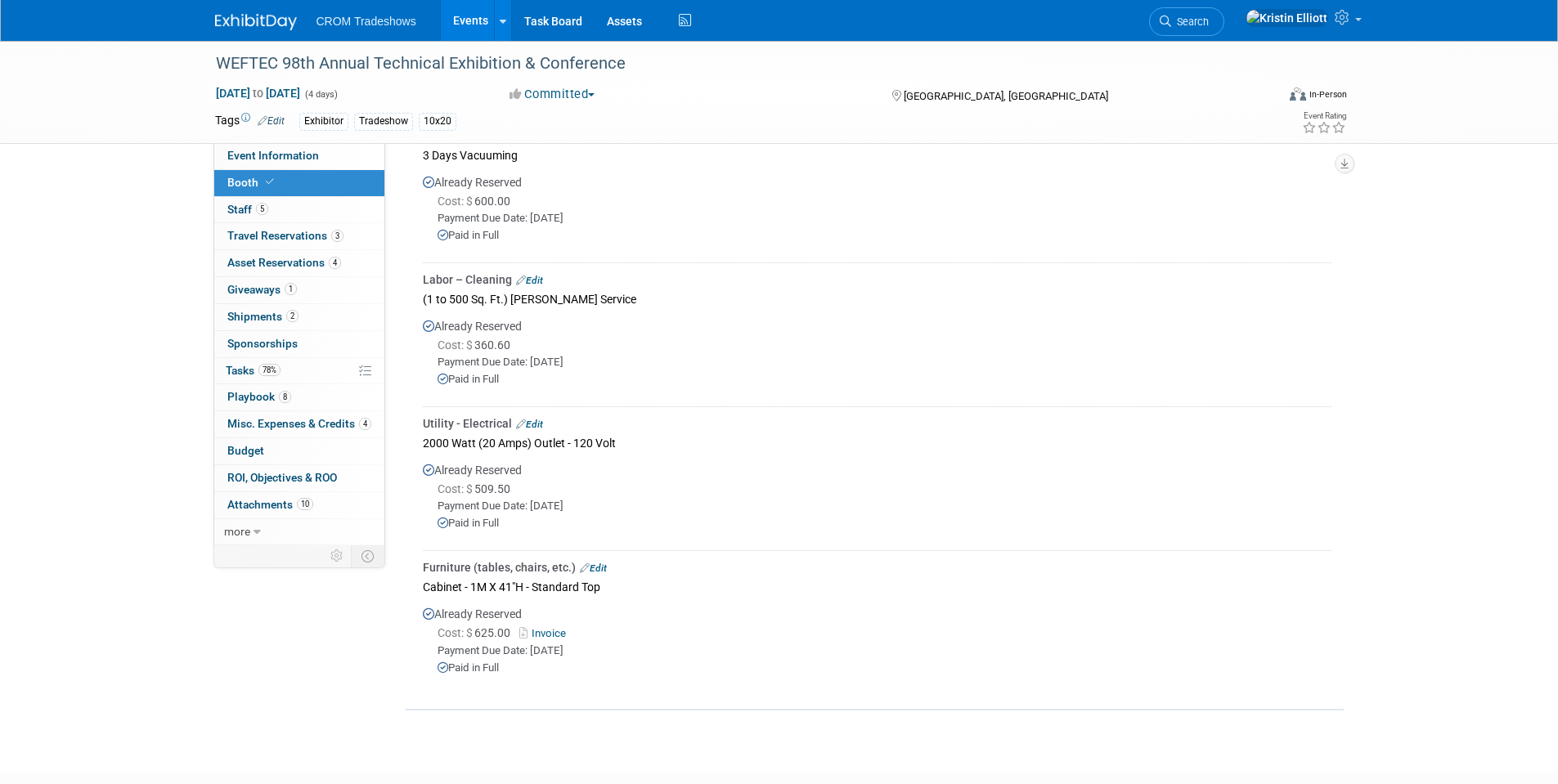
drag, startPoint x: 629, startPoint y: 443, endPoint x: 423, endPoint y: 442, distance: 206.0
click at [423, 442] on div "2000 Watt (20 Amps) Outlet - 120 Volt" at bounding box center [877, 442] width 909 height 22
copy div "2000 Watt (20 Amps) Outlet - 120 Volt"
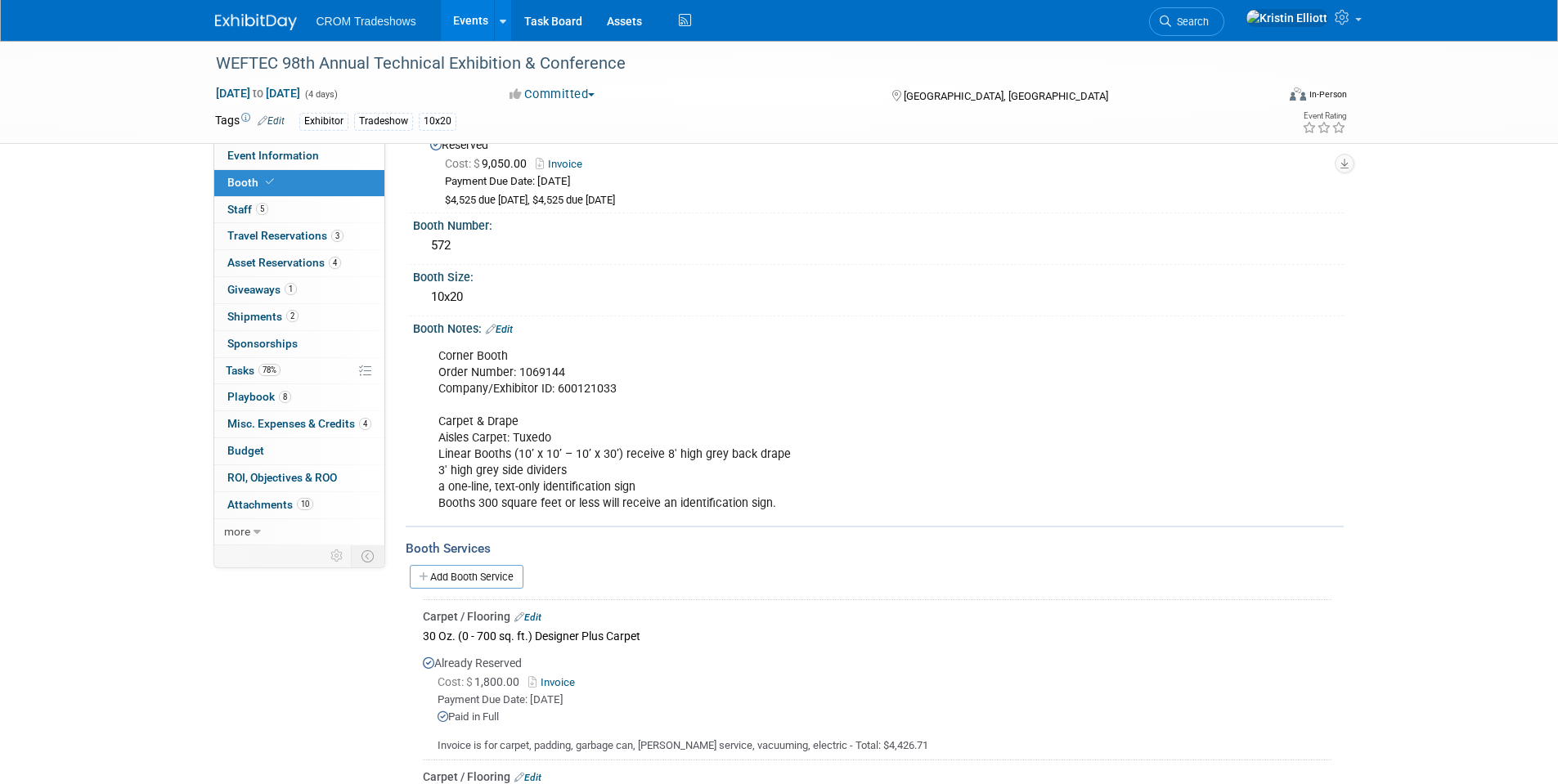
scroll to position [82, 0]
